Goal: Transaction & Acquisition: Purchase product/service

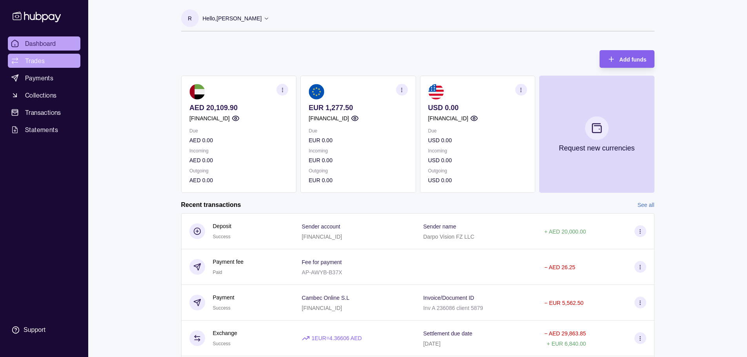
click at [40, 61] on span "Trades" at bounding box center [35, 60] width 20 height 9
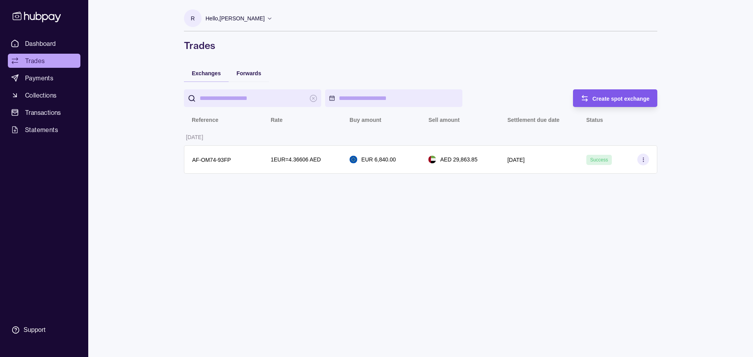
click at [611, 100] on span "Create spot exchange" at bounding box center [621, 99] width 57 height 6
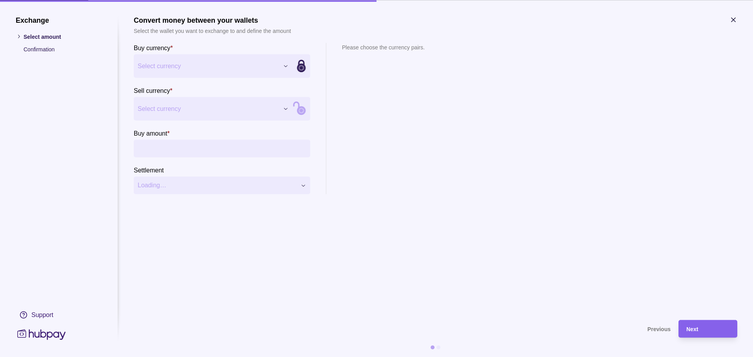
click at [286, 357] on div "Exchange Select amount Confirmation Support Convert money between your wallets …" at bounding box center [376, 357] width 753 height 0
click at [283, 357] on div "Exchange Select amount Confirmation Support Convert money between your wallets …" at bounding box center [376, 357] width 753 height 0
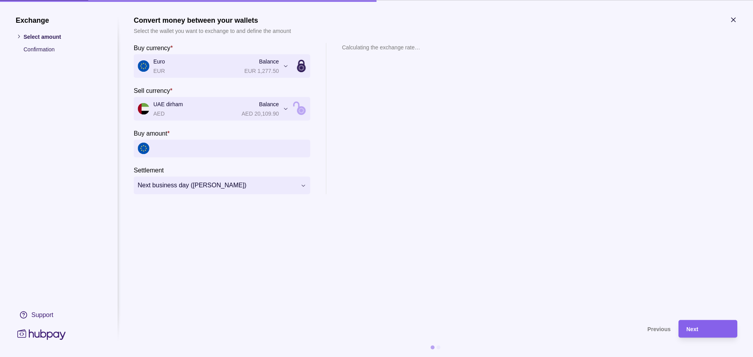
click at [186, 142] on input "Buy amount *" at bounding box center [229, 149] width 153 height 18
click at [178, 151] on input "Buy amount *" at bounding box center [229, 149] width 153 height 18
type input "*****"
click at [461, 217] on section "**********" at bounding box center [436, 164] width 604 height 297
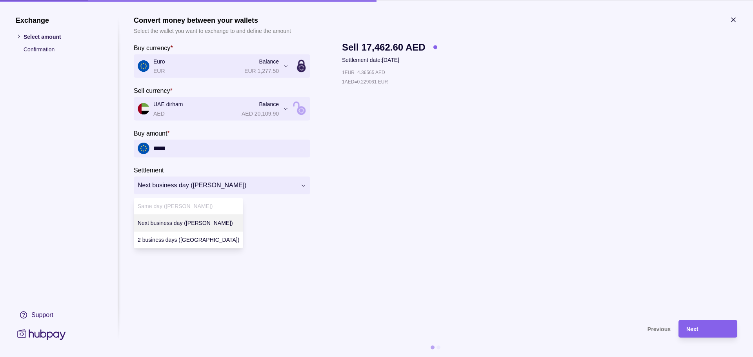
click at [297, 357] on div "**********" at bounding box center [376, 357] width 753 height 0
click at [257, 357] on div "**********" at bounding box center [376, 357] width 753 height 0
click at [261, 357] on div "**********" at bounding box center [376, 357] width 753 height 0
click at [704, 327] on div "Next" at bounding box center [707, 328] width 43 height 9
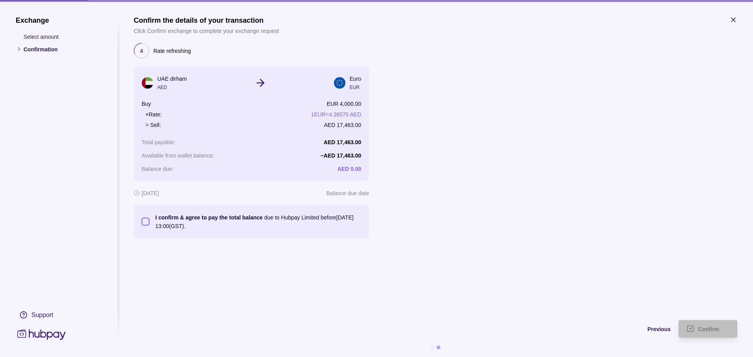
click at [145, 221] on button "I confirm & agree to pay the total balance due to Hubpay Limited before [DATE] …" at bounding box center [146, 222] width 8 height 8
click at [715, 328] on span "Confirm" at bounding box center [708, 329] width 21 height 6
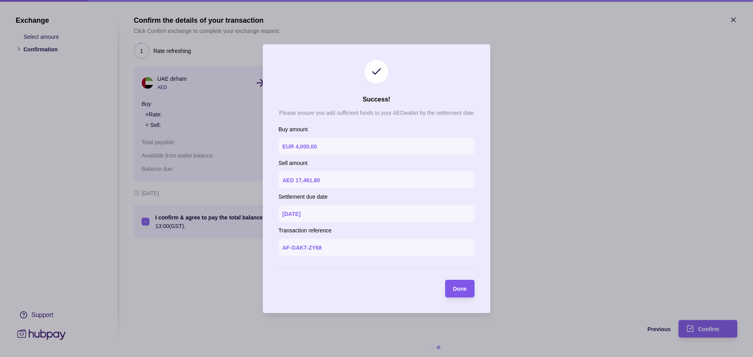
click at [463, 288] on span "Done" at bounding box center [460, 289] width 14 height 6
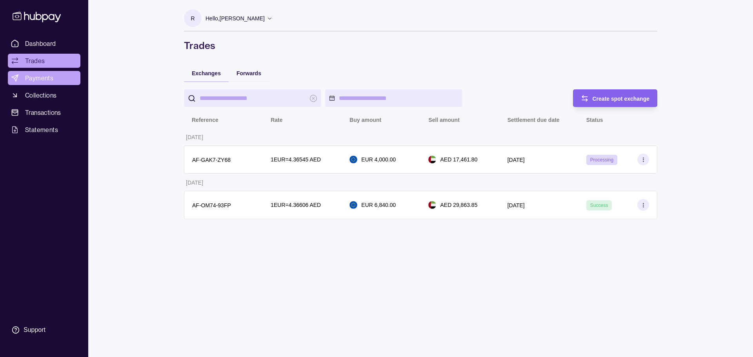
click at [53, 75] on link "Payments" at bounding box center [44, 78] width 73 height 14
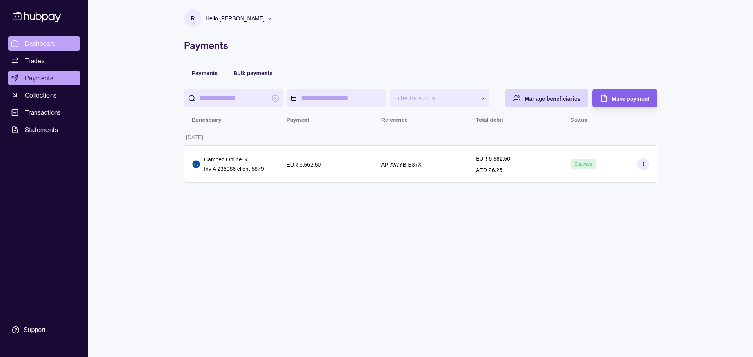
click at [38, 42] on span "Dashboard" at bounding box center [40, 43] width 31 height 9
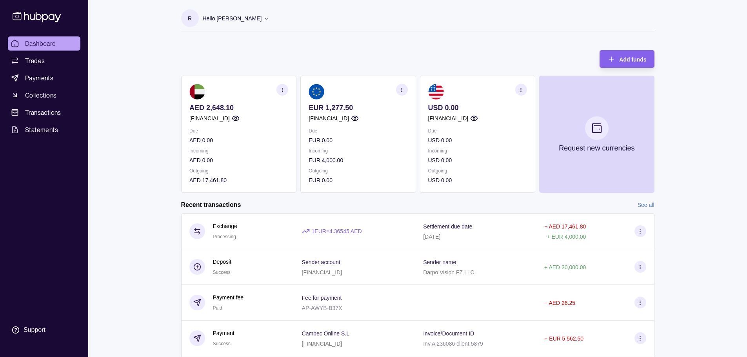
click at [524, 89] on icon "button" at bounding box center [521, 90] width 6 height 6
click at [467, 204] on div "Recent transactions See all" at bounding box center [417, 205] width 473 height 9
click at [321, 195] on section "Add funds AED 2,648.10 [FINANCIAL_ID] Due AED 0.00 Incoming AED 0.00 Outgoing A…" at bounding box center [418, 225] width 505 height 366
click at [49, 60] on link "Trades" at bounding box center [44, 61] width 73 height 14
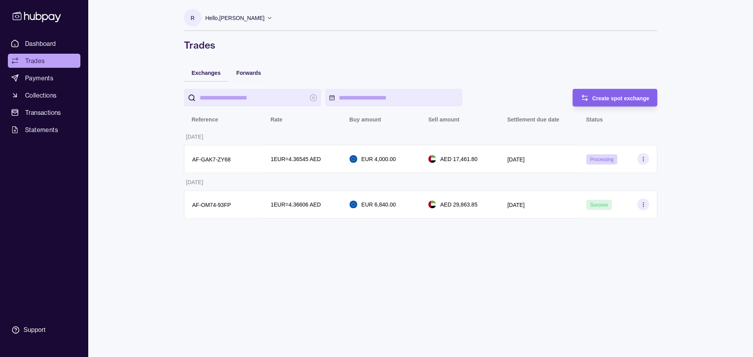
click at [58, 42] on link "Dashboard" at bounding box center [44, 43] width 73 height 14
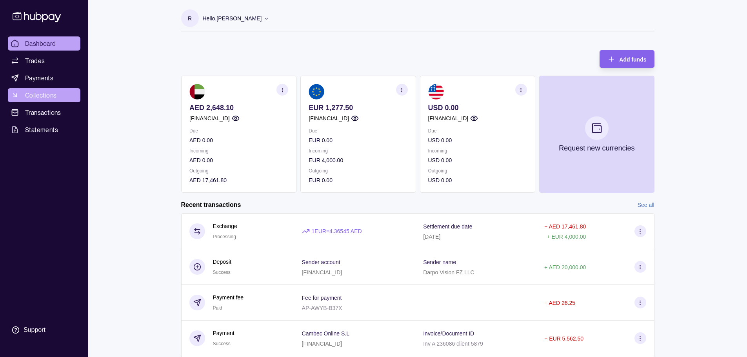
click at [42, 100] on span "Collections" at bounding box center [40, 95] width 31 height 9
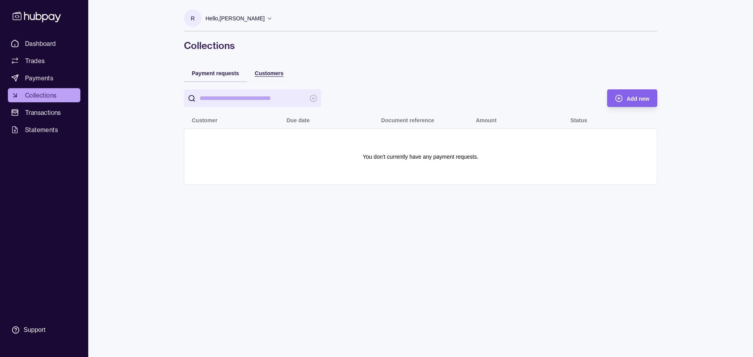
click at [268, 71] on span "Customers" at bounding box center [269, 73] width 29 height 6
click at [218, 75] on span "Payment requests" at bounding box center [215, 73] width 47 height 6
click at [32, 110] on span "Transactions" at bounding box center [43, 112] width 36 height 9
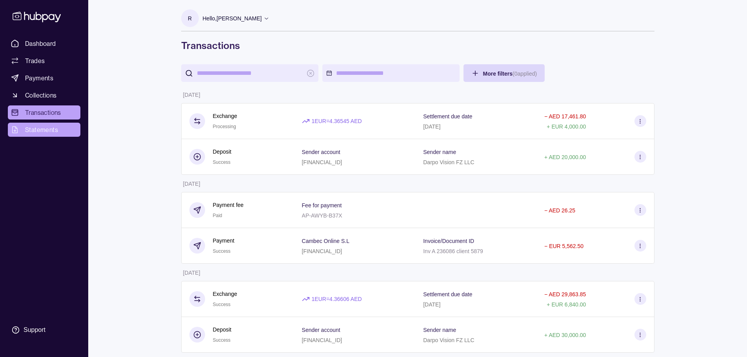
click at [29, 130] on span "Statements" at bounding box center [41, 129] width 33 height 9
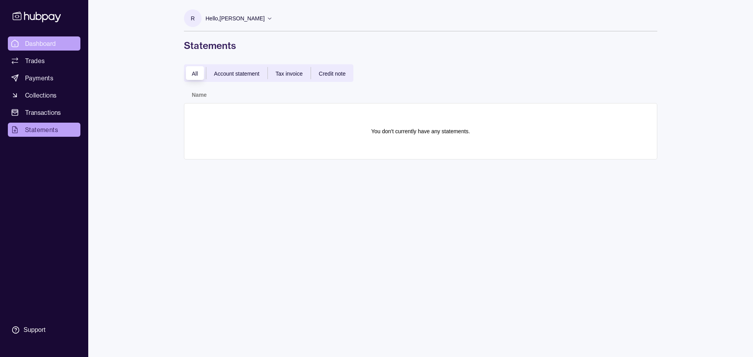
click at [46, 41] on span "Dashboard" at bounding box center [40, 43] width 31 height 9
